Goal: Task Accomplishment & Management: Manage account settings

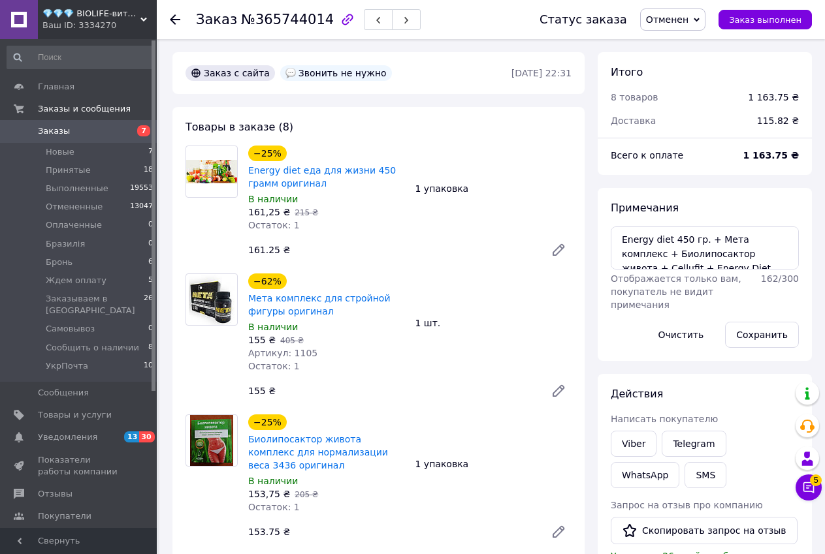
click at [118, 27] on div "Ваш ID: 3334270" at bounding box center [99, 26] width 114 height 12
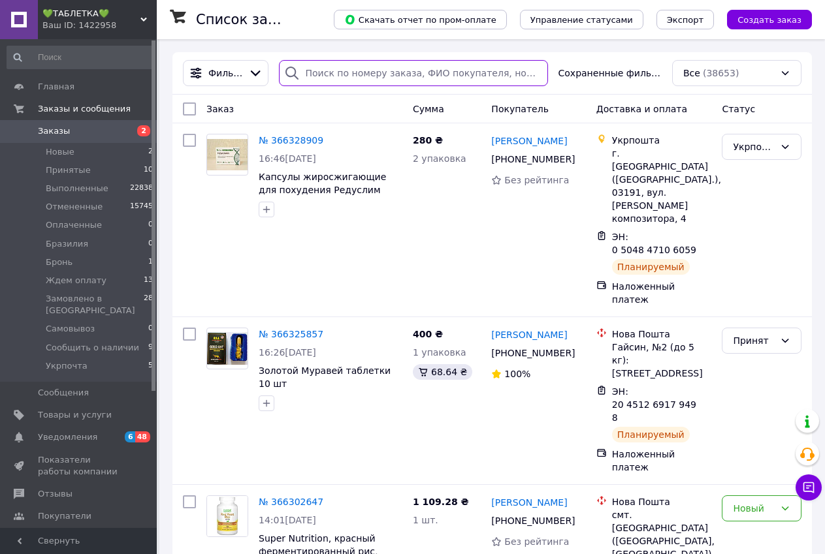
click at [355, 76] on input "search" at bounding box center [413, 73] width 269 height 26
paste input "366188128"
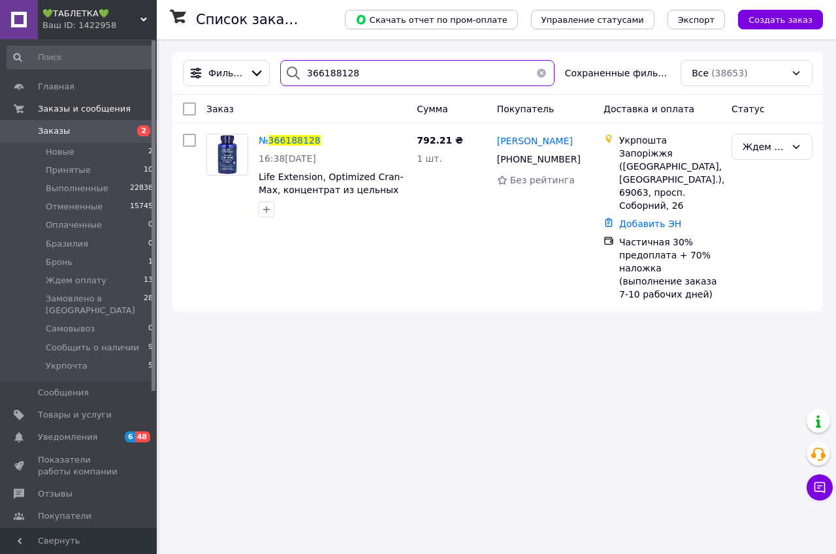
click at [378, 83] on input "366188128" at bounding box center [417, 73] width 274 height 26
paste input "23116"
type input "366231168"
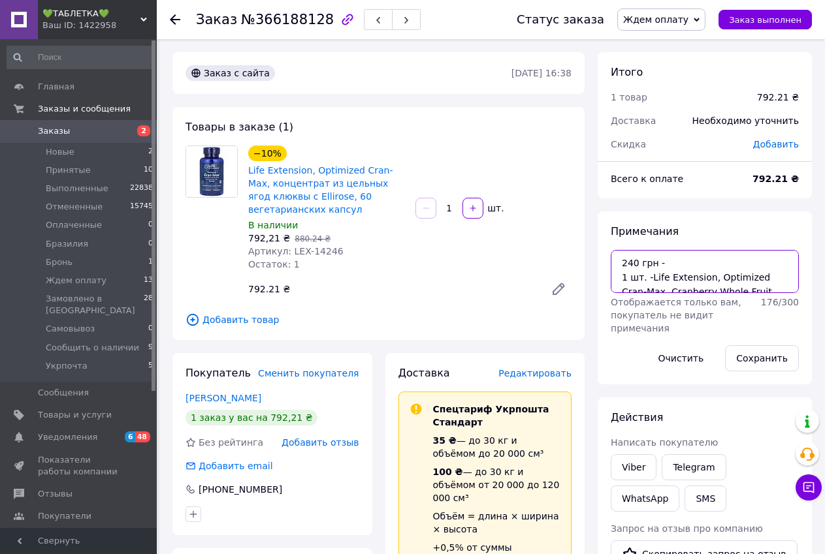
click at [706, 262] on textarea "240 грн - 1 шт. -Life Extension, Optimized Cran-Max, Cranberry Whole Fruit Conc…" at bounding box center [705, 271] width 188 height 43
type textarea "240 грн - оплачено 1 шт. -Life Extension, Optimized Cran-Max, Cranberry Whole F…"
click at [748, 359] on button "Сохранить" at bounding box center [762, 358] width 74 height 26
drag, startPoint x: 287, startPoint y: 241, endPoint x: 330, endPoint y: 234, distance: 44.2
click at [330, 245] on div "Артикул: LEX-14246" at bounding box center [326, 251] width 157 height 13
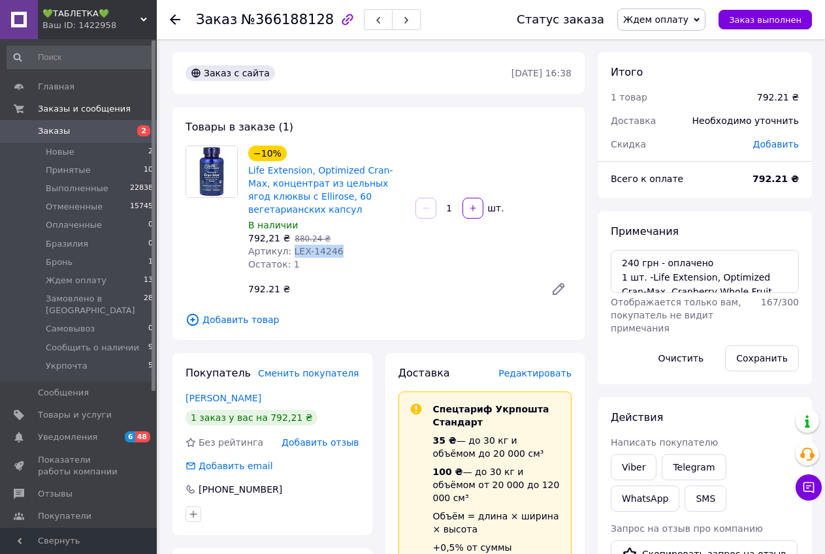
copy span "LEX-14246"
click at [654, 22] on span "Ждем оплату" at bounding box center [655, 19] width 65 height 10
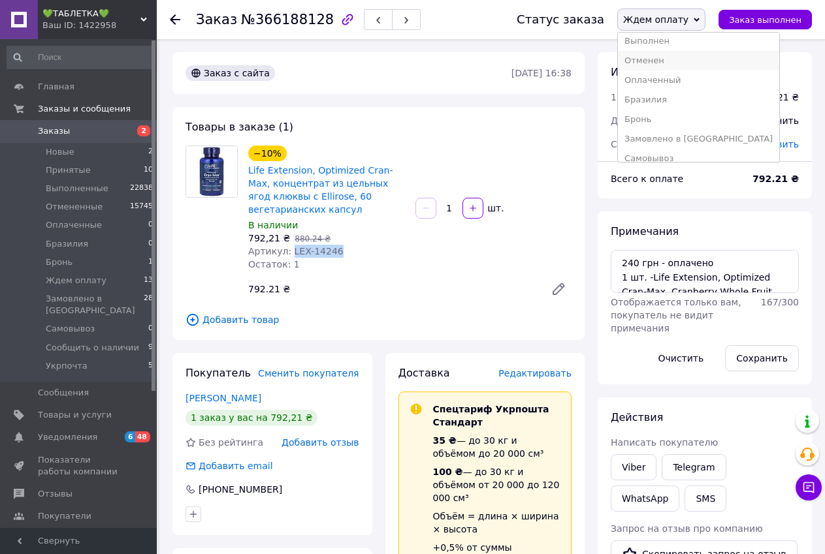
scroll to position [65, 0]
click at [660, 101] on li "Замовлено в [GEOGRAPHIC_DATA]" at bounding box center [698, 98] width 161 height 20
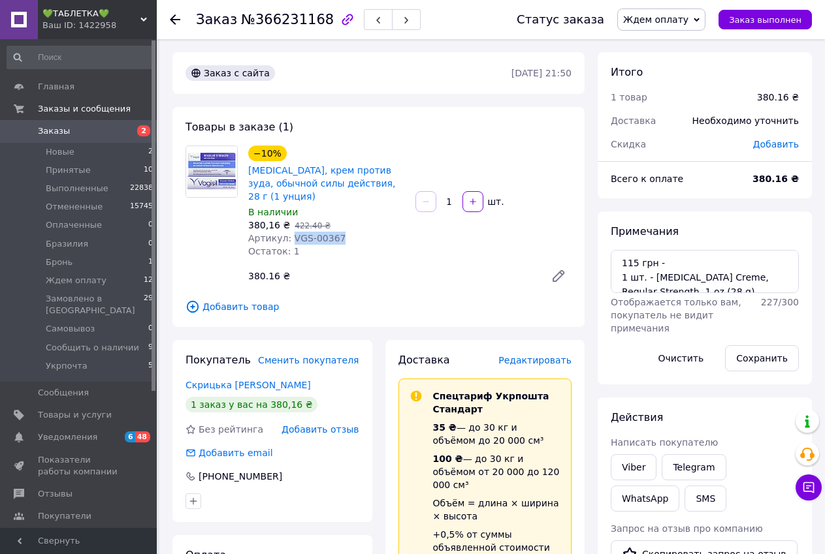
drag, startPoint x: 288, startPoint y: 221, endPoint x: 331, endPoint y: 222, distance: 43.1
click at [331, 232] on div "Артикул: VGS-00367" at bounding box center [326, 238] width 157 height 13
copy span "VGS-00367"
click at [686, 259] on textarea "115 грн - 1 шт. - Vagisil, Anti-Itch Creme, Regular Strength, 1 oz (28 g)" at bounding box center [705, 271] width 188 height 43
type textarea "115 грн - опл. 1 шт. - Vagisil, Anti-Itch Creme, Regular Strength, 1 oz (28 g)"
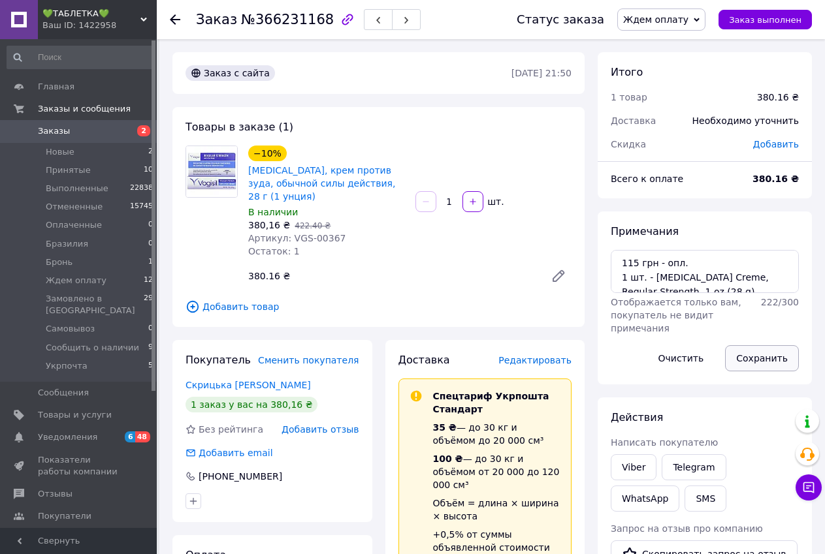
click at [746, 351] on button "Сохранить" at bounding box center [762, 358] width 74 height 26
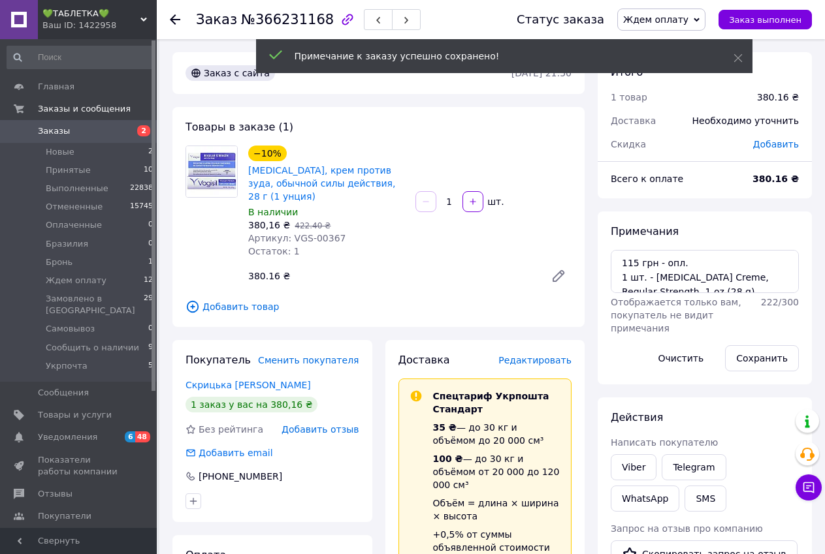
click at [688, 18] on span "Ждем оплату" at bounding box center [655, 19] width 65 height 10
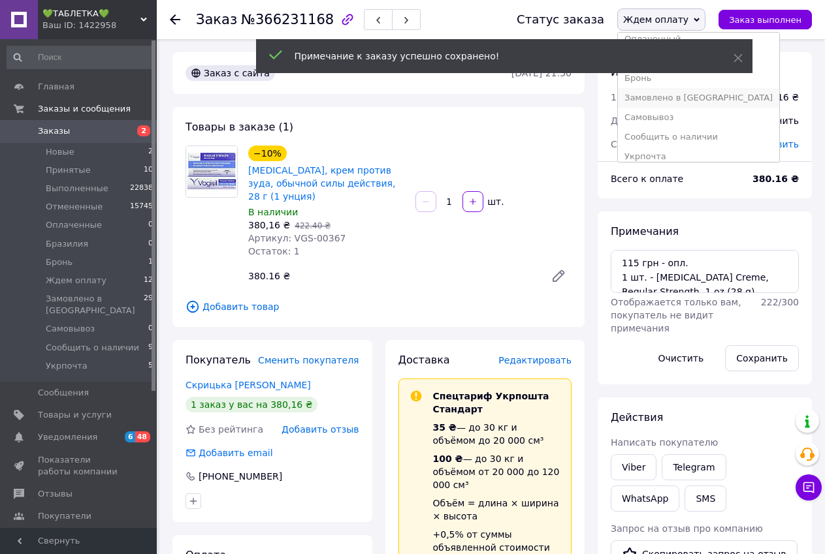
click at [665, 100] on li "Замовлено в [GEOGRAPHIC_DATA]" at bounding box center [698, 98] width 161 height 20
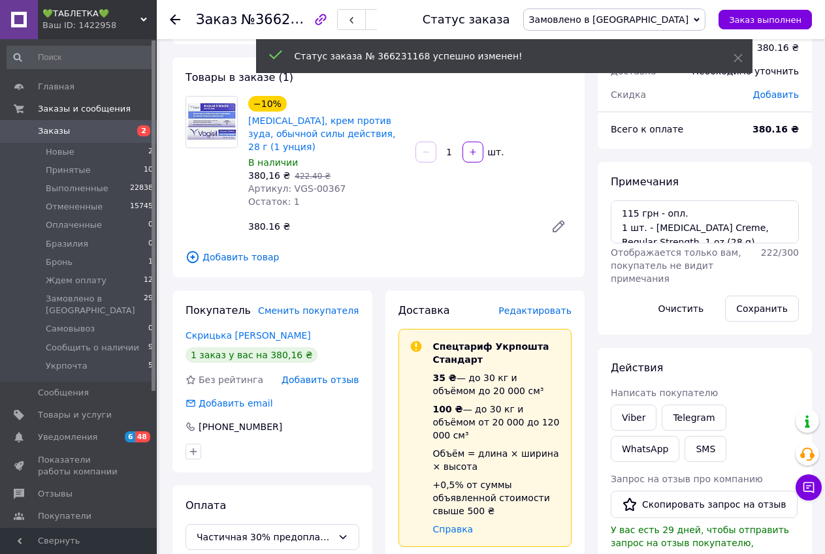
scroll to position [0, 0]
